Goal: Task Accomplishment & Management: Complete application form

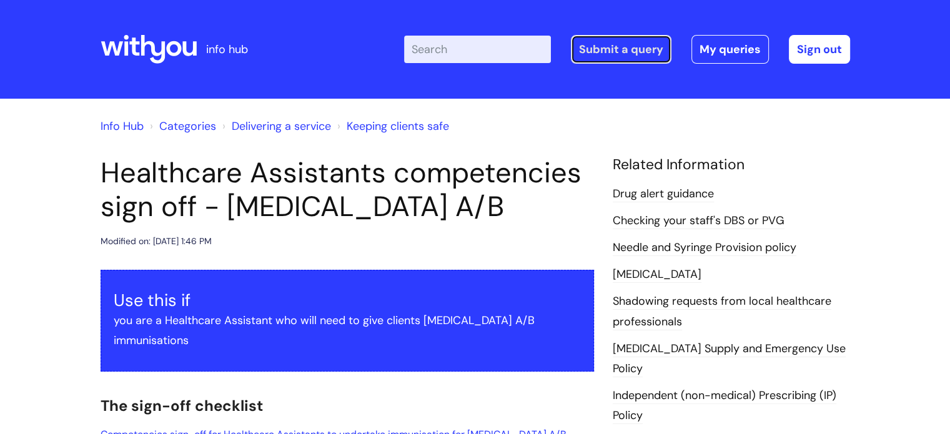
click at [647, 47] on link "Submit a query" at bounding box center [621, 49] width 101 height 29
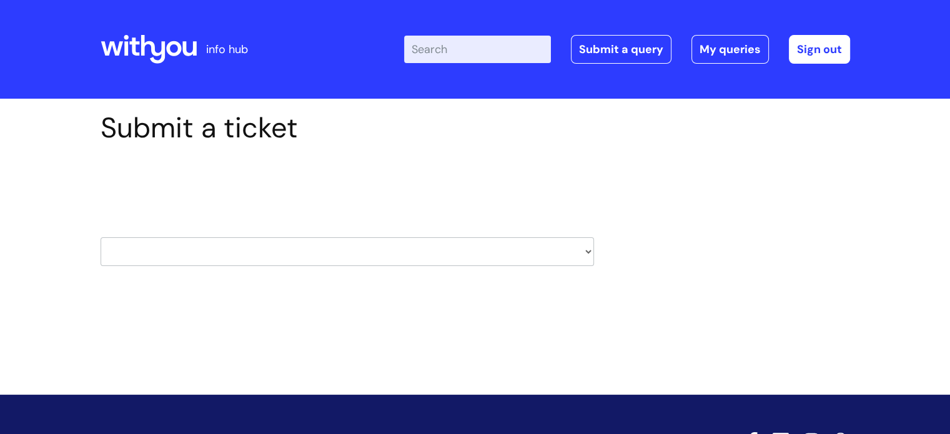
click at [585, 248] on select "HR / People IT and Support Clinical Drug Alerts Finance Accounts Data Support T…" at bounding box center [347, 251] width 493 height 29
select select "it_and_support"
click at [101, 237] on select "HR / People IT and Support Clinical Drug Alerts Finance Accounts Data Support T…" at bounding box center [347, 251] width 493 height 29
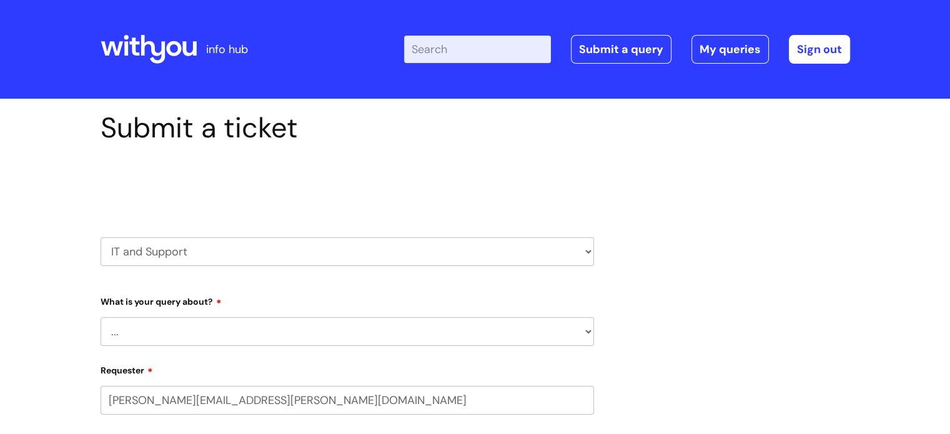
select select "80004418200"
click at [589, 252] on select "HR / People IT and Support Clinical Drug Alerts Finance Accounts Data Support T…" at bounding box center [347, 251] width 493 height 29
click at [101, 237] on select "HR / People IT and Support Clinical Drug Alerts Finance Accounts Data Support T…" at bounding box center [347, 251] width 493 height 29
click at [587, 327] on select "... Mobile Phone Reset & MFA Accounts, Starters and Leavers IT Hardware issue I…" at bounding box center [347, 331] width 493 height 29
select select "Something Else"
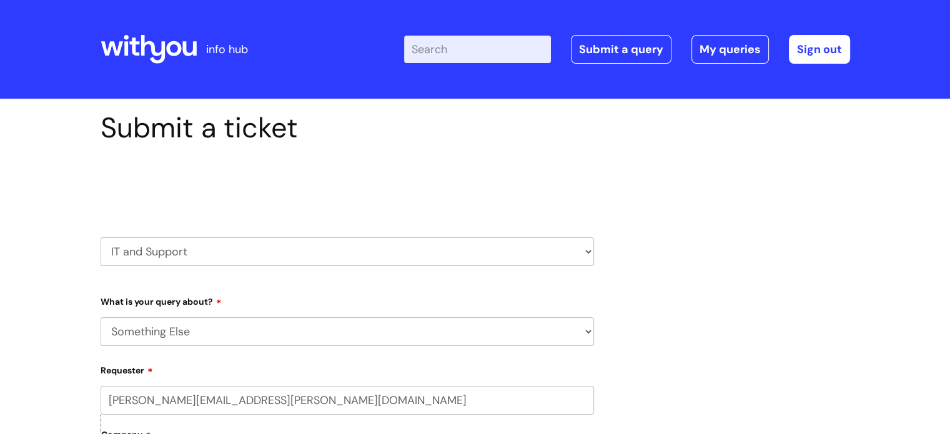
click at [101, 317] on select "... Mobile Phone Reset & MFA Accounts, Starters and Leavers IT Hardware issue I…" at bounding box center [347, 331] width 493 height 29
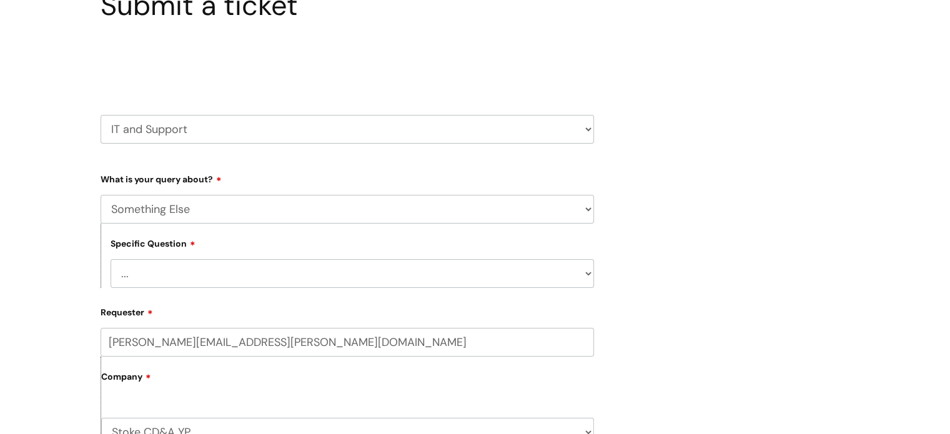
scroll to position [125, 0]
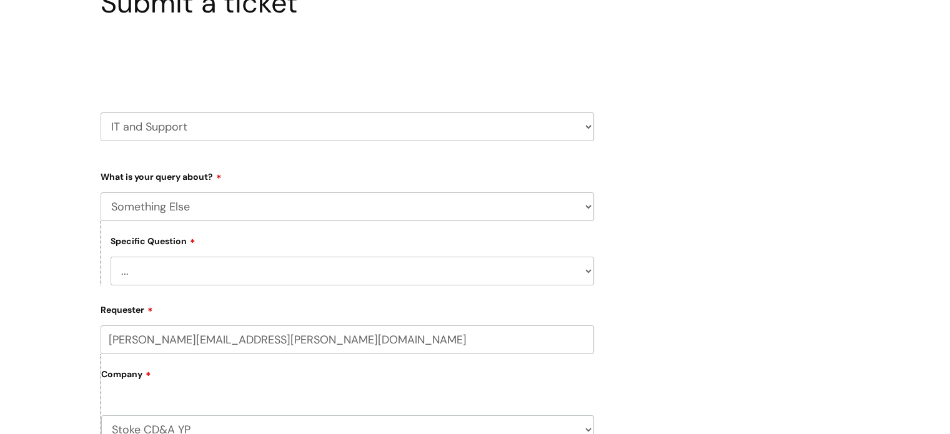
click at [584, 268] on select "... My problem is not listed" at bounding box center [352, 271] width 483 height 29
click at [583, 122] on select "HR / People IT and Support Clinical Drug Alerts Finance Accounts Data Support T…" at bounding box center [347, 126] width 493 height 29
select select "hr_/_people"
click at [101, 112] on select "HR / People IT and Support Clinical Drug Alerts Finance Accounts Data Support T…" at bounding box center [347, 126] width 493 height 29
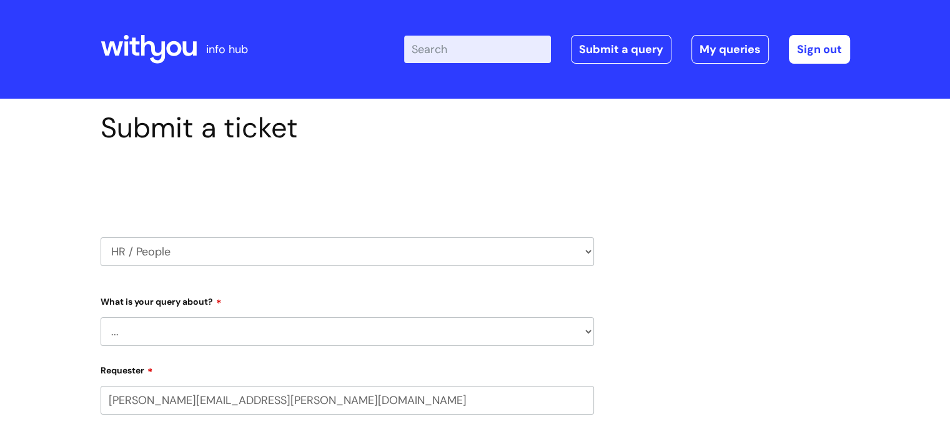
select select "80004418200"
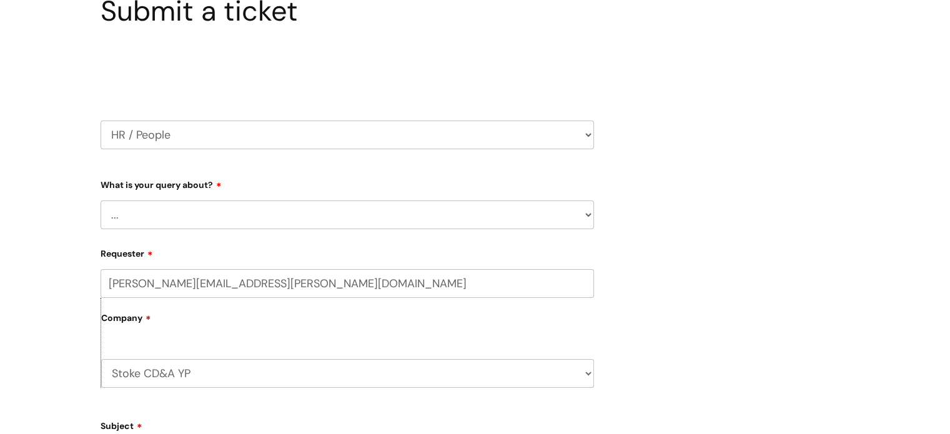
scroll to position [125, 0]
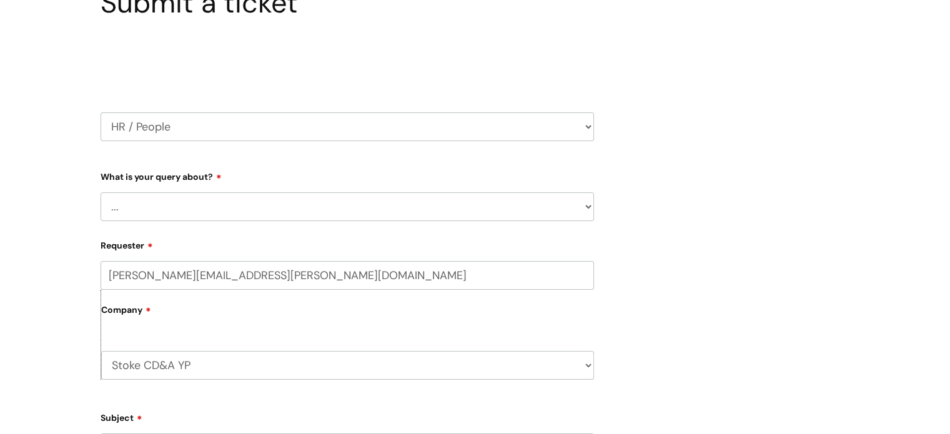
click at [583, 202] on select "... Absence Query Holiday Query Employee change request General HR Query iTrent…" at bounding box center [347, 206] width 493 height 29
select select "New starter"
click at [101, 192] on select "... Absence Query Holiday Query Employee change request General HR Query iTrent…" at bounding box center [347, 206] width 493 height 29
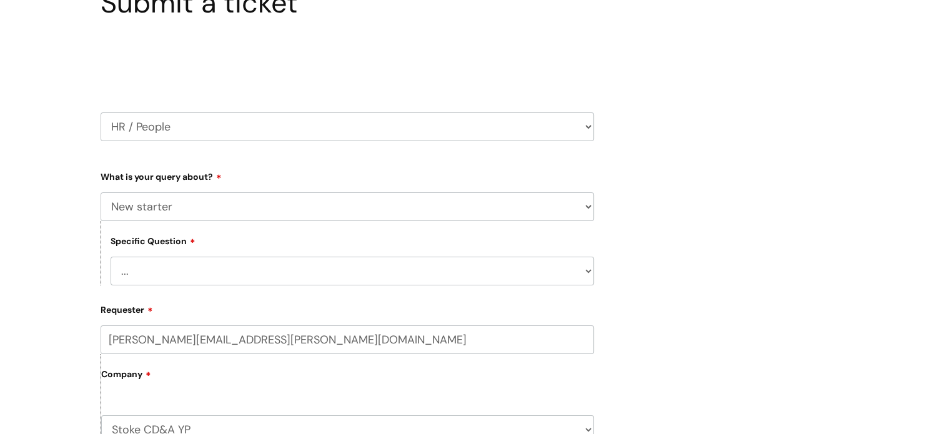
click at [586, 270] on select "... When will my new starter be processed on iTrent When will my new starter re…" at bounding box center [352, 271] width 483 height 29
click at [586, 267] on select "... When will my new starter be processed on iTrent When will my new starter re…" at bounding box center [352, 271] width 483 height 29
click at [650, 267] on div "Submit a ticket Select issue type HR / People IT and Support Clinical Drug Aler…" at bounding box center [475, 394] width 768 height 817
click at [589, 124] on select "HR / People IT and Support Clinical Drug Alerts Finance Accounts Data Support T…" at bounding box center [347, 126] width 493 height 29
select select "it_and_support"
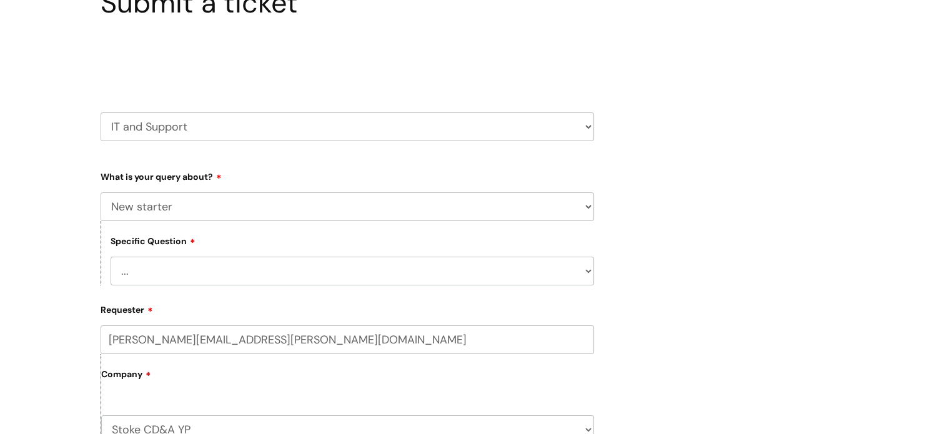
click at [101, 112] on select "HR / People IT and Support Clinical Drug Alerts Finance Accounts Data Support T…" at bounding box center [347, 126] width 493 height 29
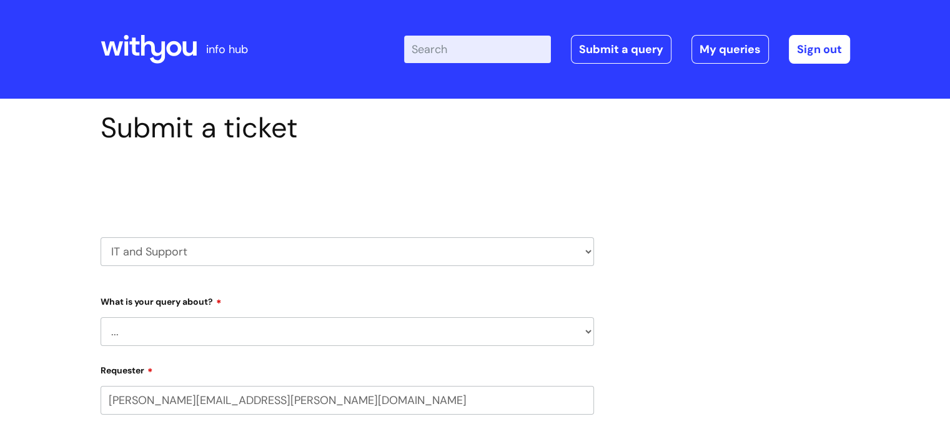
select select "80004418200"
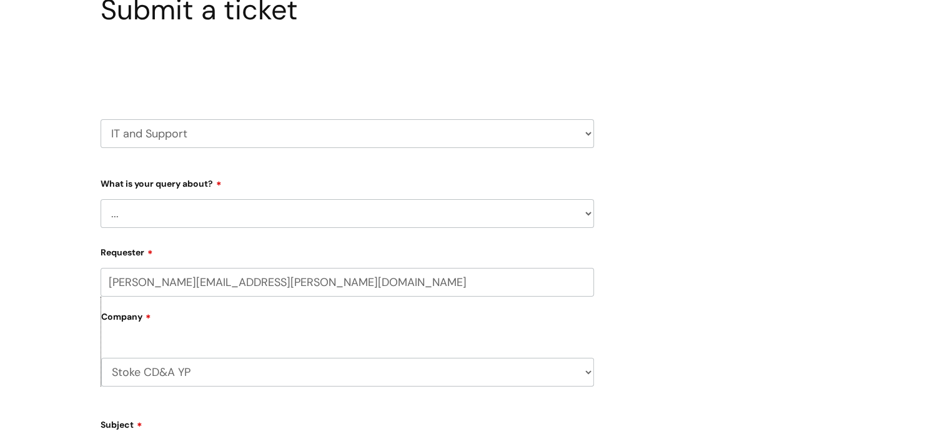
scroll to position [125, 0]
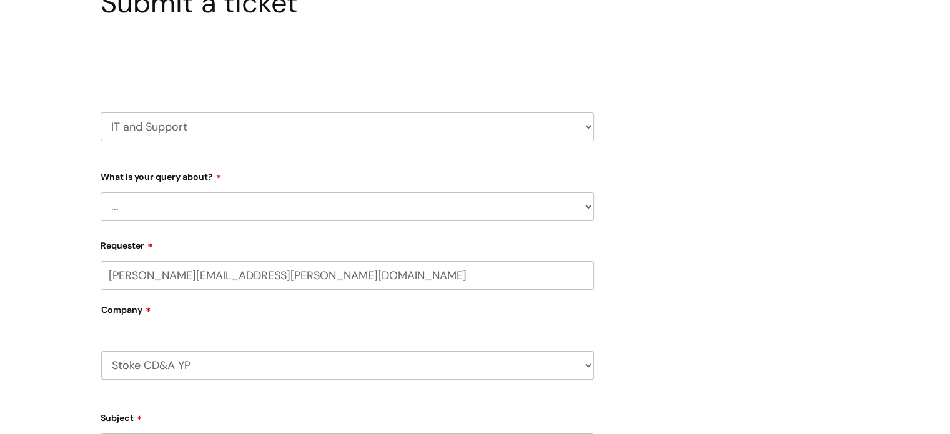
click at [584, 205] on select "... Mobile Phone Reset & MFA Accounts, Starters and Leavers IT Hardware issue I…" at bounding box center [347, 206] width 493 height 29
select select "Accounts, Starters and Leavers"
click at [101, 192] on select "... Mobile Phone Reset & MFA Accounts, Starters and Leavers IT Hardware issue I…" at bounding box center [347, 206] width 493 height 29
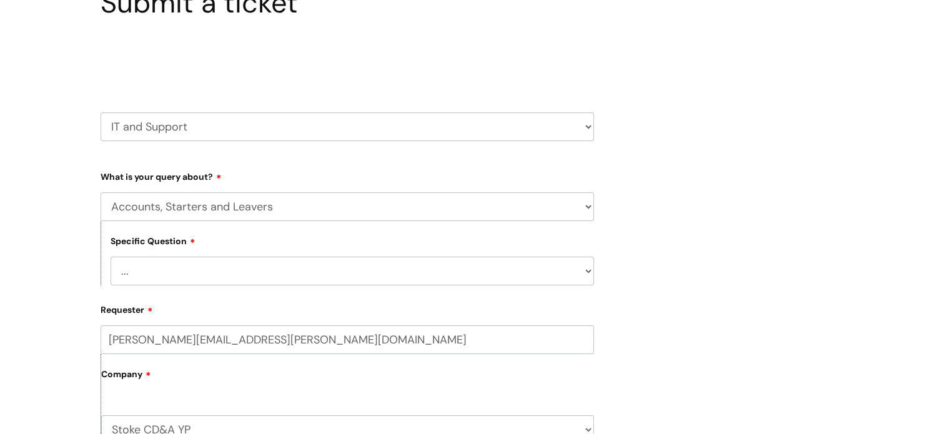
click at [588, 270] on select "... I have a new starter I have a leaver I need to make a change to an account …" at bounding box center [352, 271] width 483 height 29
select select "I have a new starter"
click at [111, 257] on select "... I have a new starter I have a leaver I need to make a change to an account …" at bounding box center [352, 271] width 483 height 29
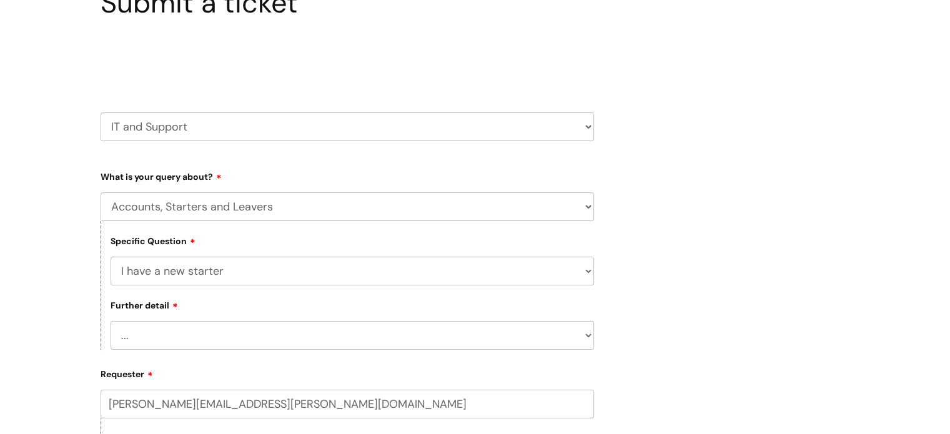
scroll to position [187, 0]
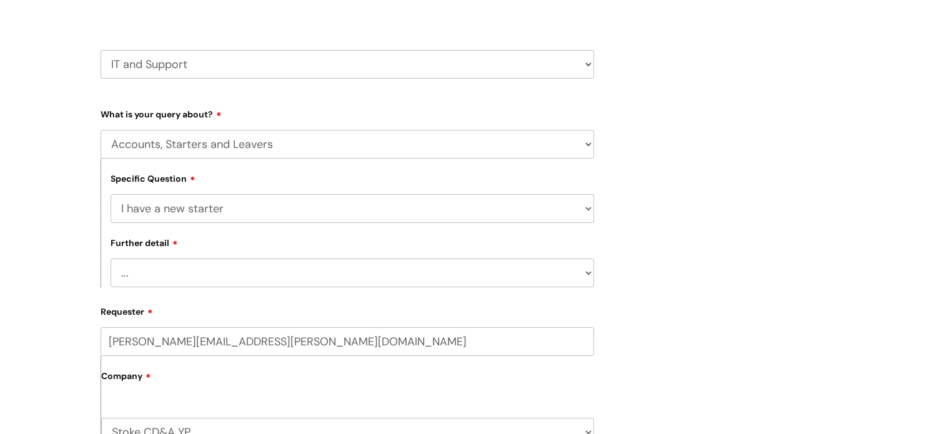
click at [588, 270] on select "... Can I have my new starter’s IT account details I need to amend the name, de…" at bounding box center [352, 273] width 483 height 29
select select "I’ve got a new starter - where is their equipment?"
click at [111, 259] on select "... Can I have my new starter’s IT account details I need to amend the name, de…" at bounding box center [352, 273] width 483 height 29
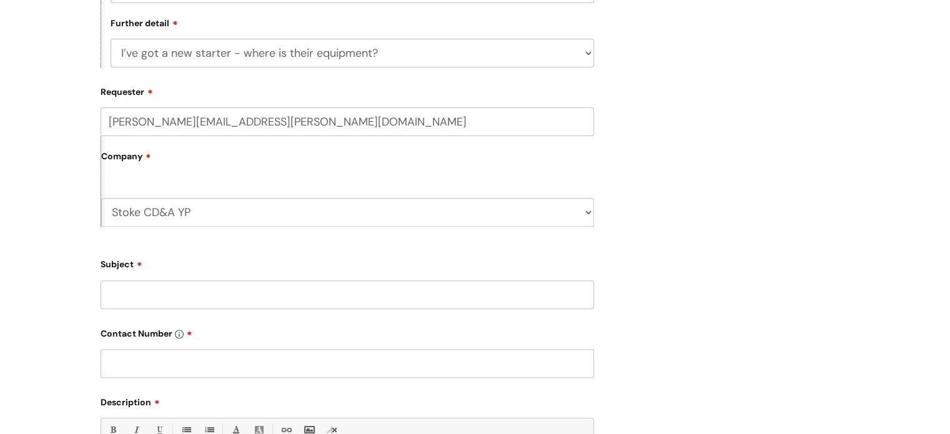
scroll to position [437, 0]
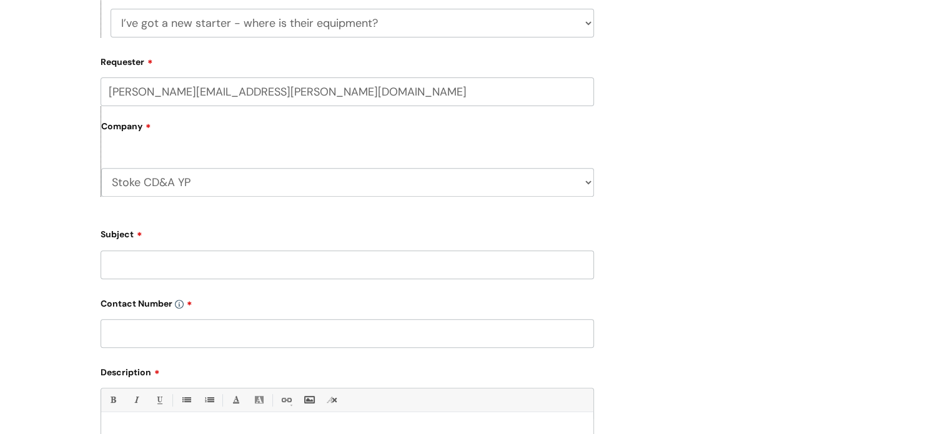
click at [155, 266] on input "Subject" at bounding box center [347, 264] width 493 height 29
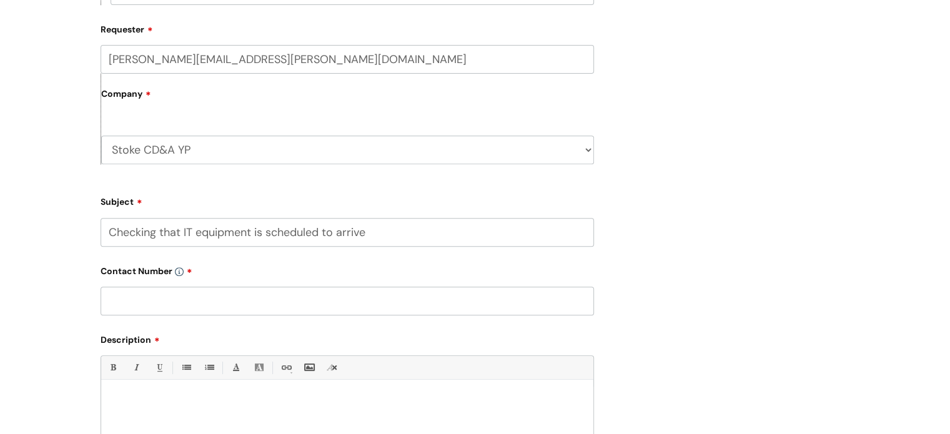
scroll to position [500, 0]
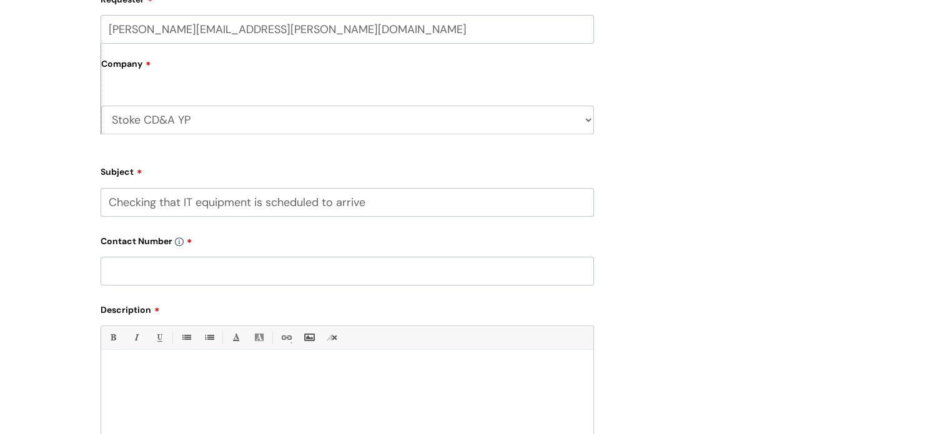
type input "Checking that IT equipment is scheduled to arrive"
click at [165, 273] on input "text" at bounding box center [347, 271] width 493 height 29
type input "07974 350018"
click at [140, 369] on p at bounding box center [347, 371] width 473 height 11
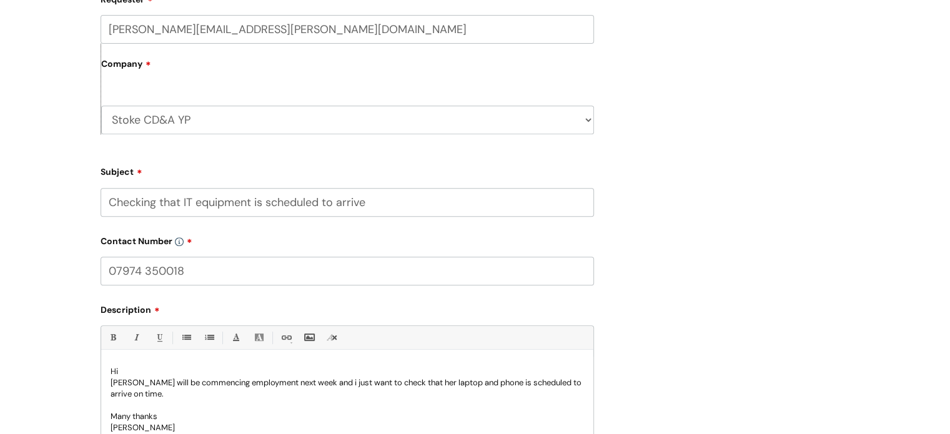
click at [127, 374] on p "Hi" at bounding box center [347, 371] width 473 height 11
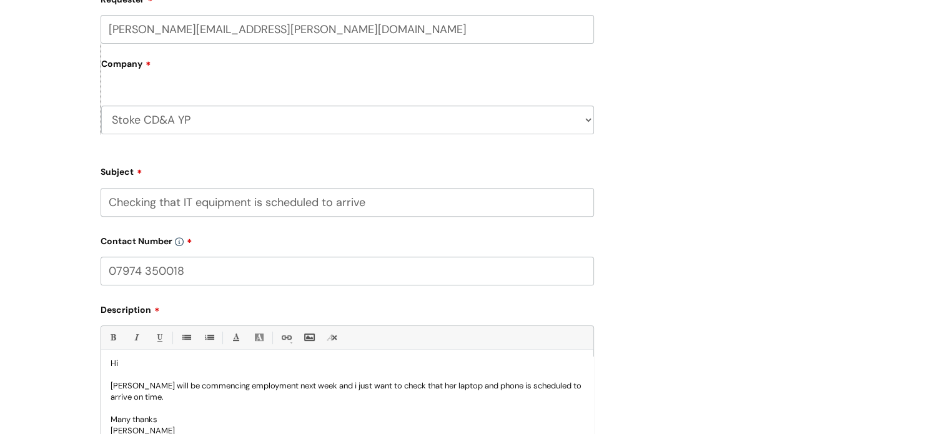
scroll to position [11, 0]
click at [353, 384] on p "Tamsin Bentley will be commencing employment next week and i just want to check…" at bounding box center [347, 389] width 473 height 22
click at [532, 384] on p "Tamsin Bentley will be commencing employment next week and I just want to check…" at bounding box center [347, 389] width 473 height 22
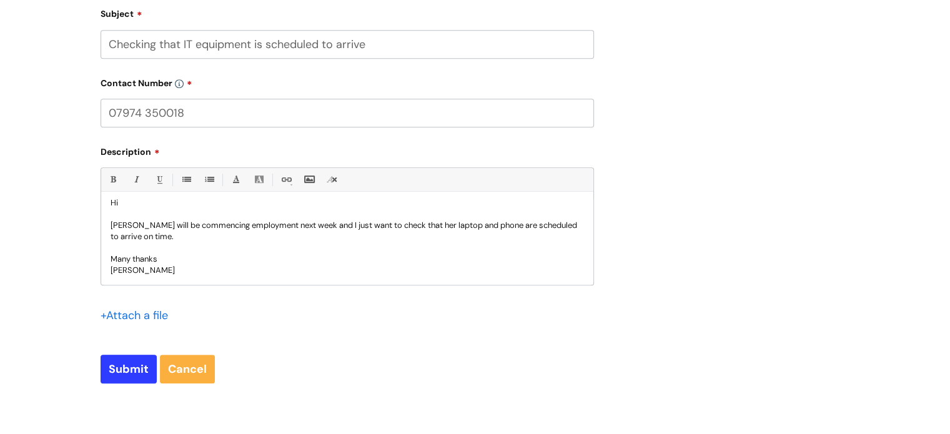
scroll to position [687, 0]
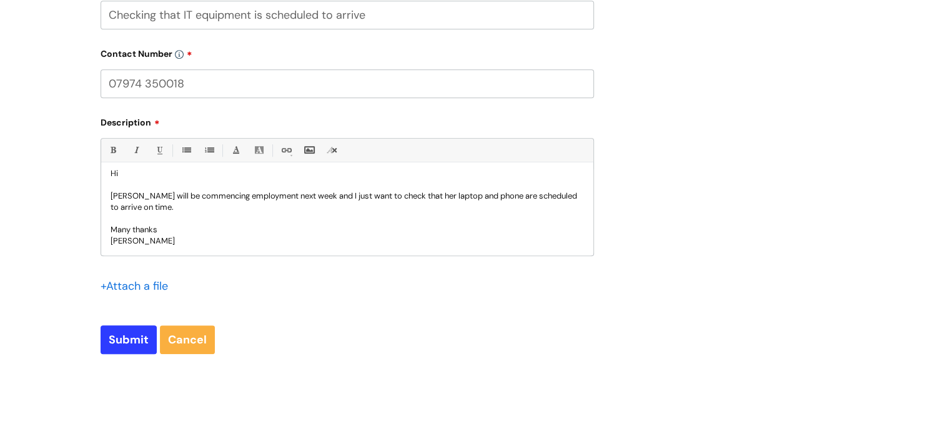
click at [169, 249] on div "Hi Tamsin Bentley will be commencing employment next week and I just want to ch…" at bounding box center [347, 212] width 492 height 86
click at [125, 344] on input "Submit" at bounding box center [129, 339] width 56 height 29
type input "Please Wait..."
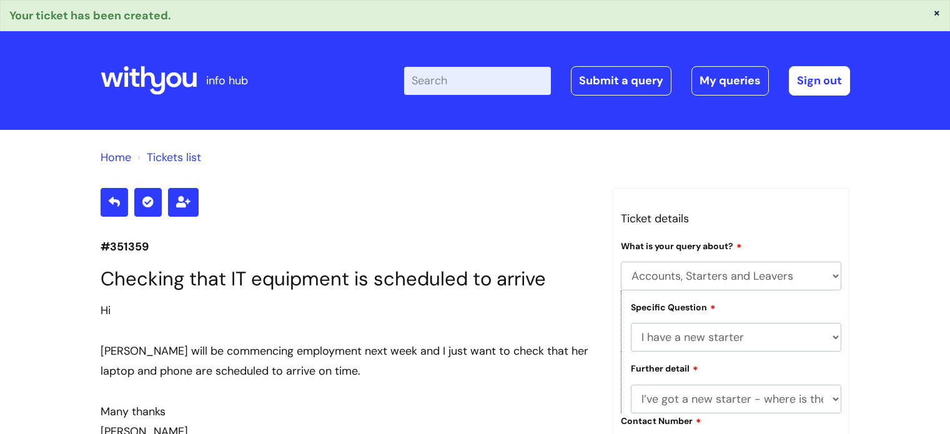
select select "Accounts, Starters and Leavers"
select select "I have a new starter"
select select "I’ve got a new starter - where is their equipment?"
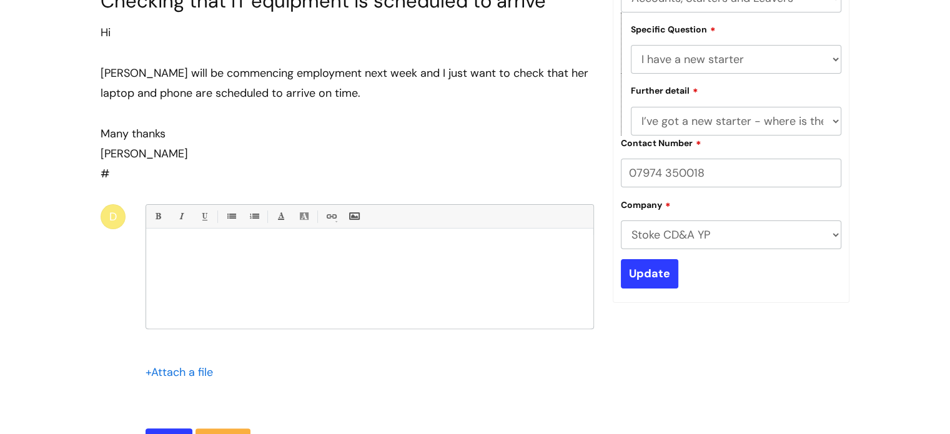
scroll to position [247, 0]
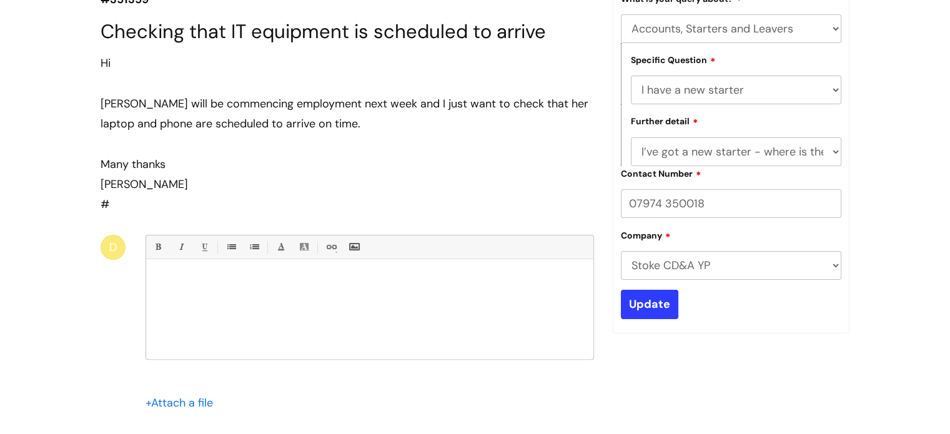
click at [382, 134] on div at bounding box center [347, 144] width 493 height 20
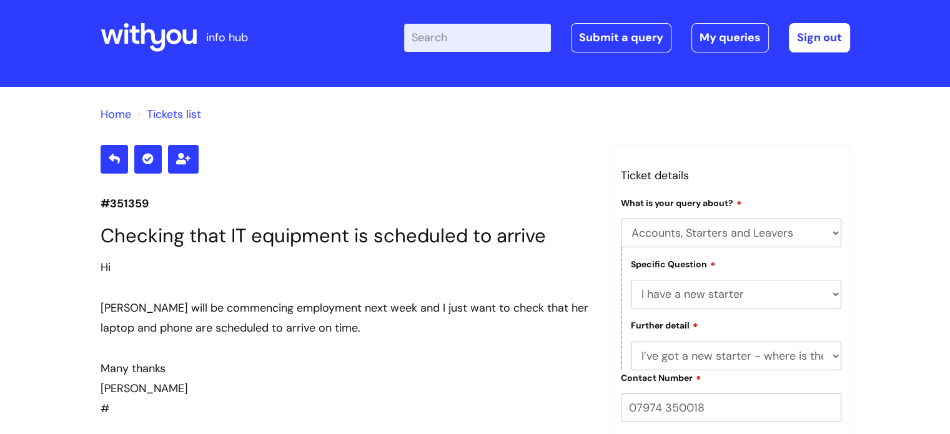
scroll to position [0, 0]
